Goal: Connect with others: Connect with others

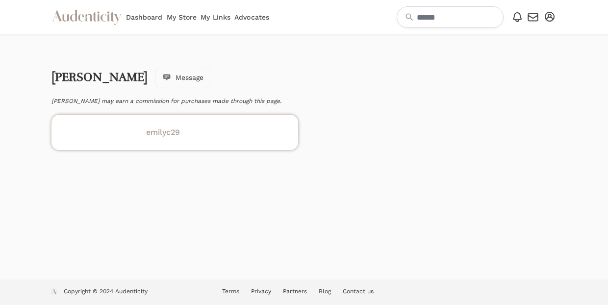
click at [170, 135] on h4 "emilyc29" at bounding box center [174, 133] width 235 height 12
drag, startPoint x: 157, startPoint y: 78, endPoint x: 51, endPoint y: 80, distance: 105.9
click at [51, 80] on div "Emily Chouiniere Message" at bounding box center [130, 78] width 159 height 20
copy link "Emily Chouiniere"
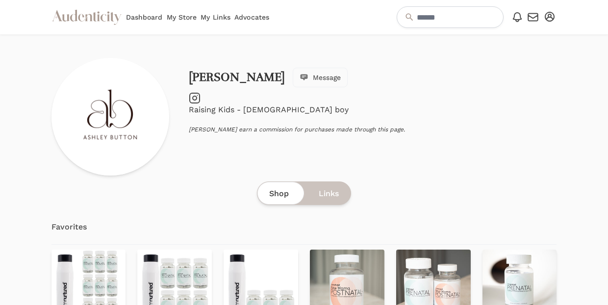
click at [195, 97] on icon at bounding box center [195, 98] width 4 height 4
click at [197, 102] on icon "Instagram" at bounding box center [195, 98] width 12 height 12
click at [533, 16] on icon "button" at bounding box center [533, 17] width 12 height 12
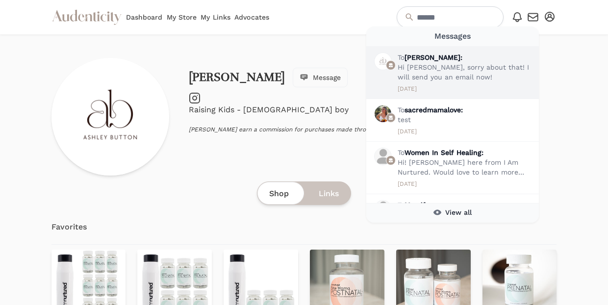
click at [482, 88] on div "[DATE]" at bounding box center [466, 89] width 137 height 8
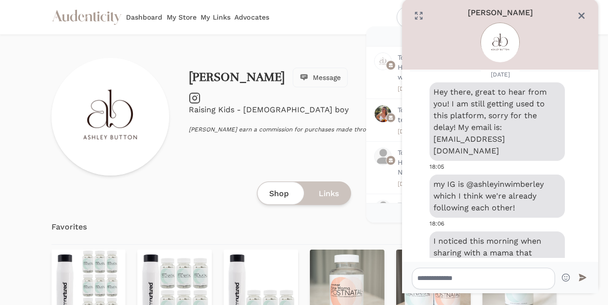
scroll to position [88, 0]
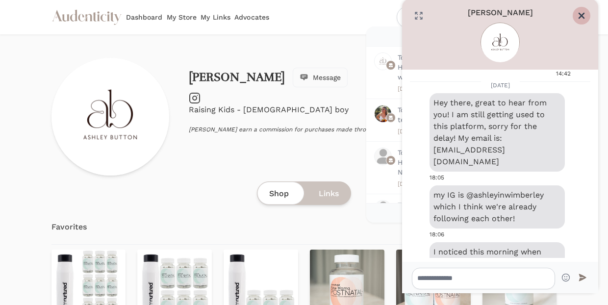
click at [583, 13] on icon "Close" at bounding box center [582, 16] width 10 height 10
